Goal: Check status

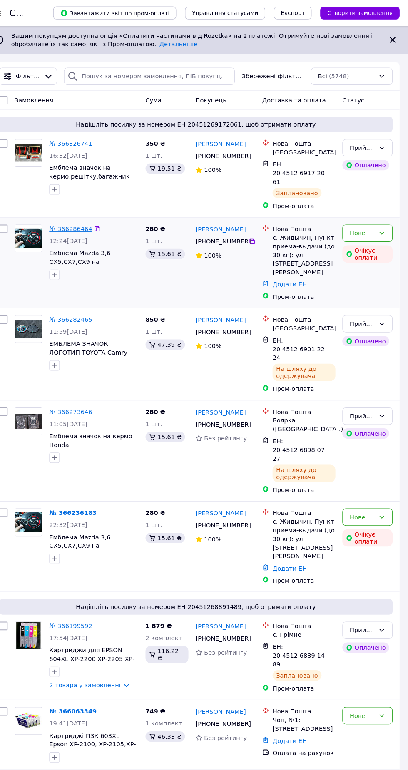
click at [79, 216] on link "№ 366286464" at bounding box center [83, 219] width 41 height 7
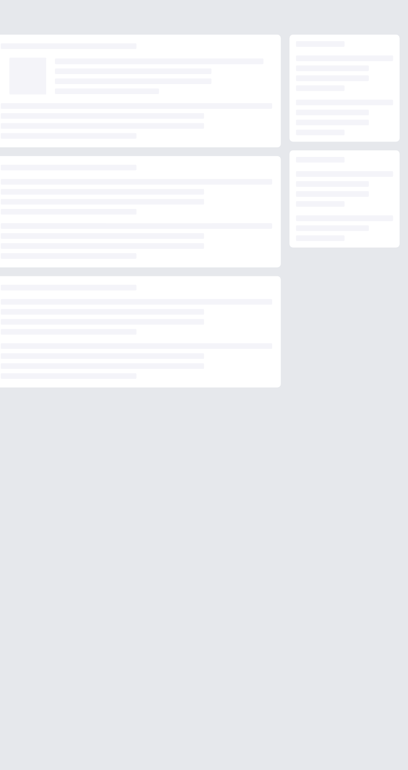
click at [80, 217] on div at bounding box center [147, 231] width 260 height 34
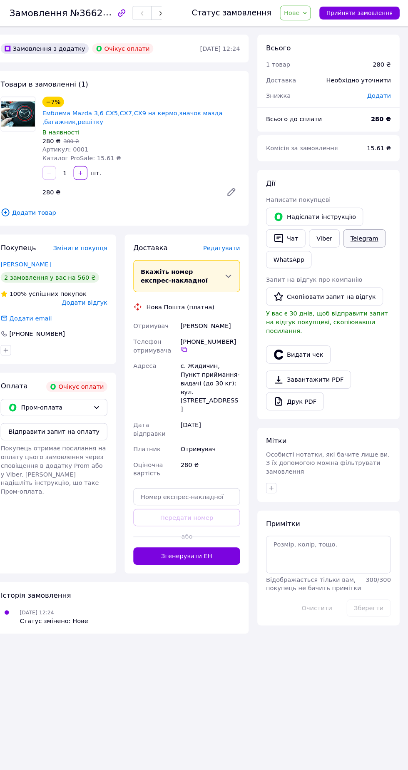
click at [364, 230] on link "Telegram" at bounding box center [365, 228] width 41 height 17
